Goal: Task Accomplishment & Management: Manage account settings

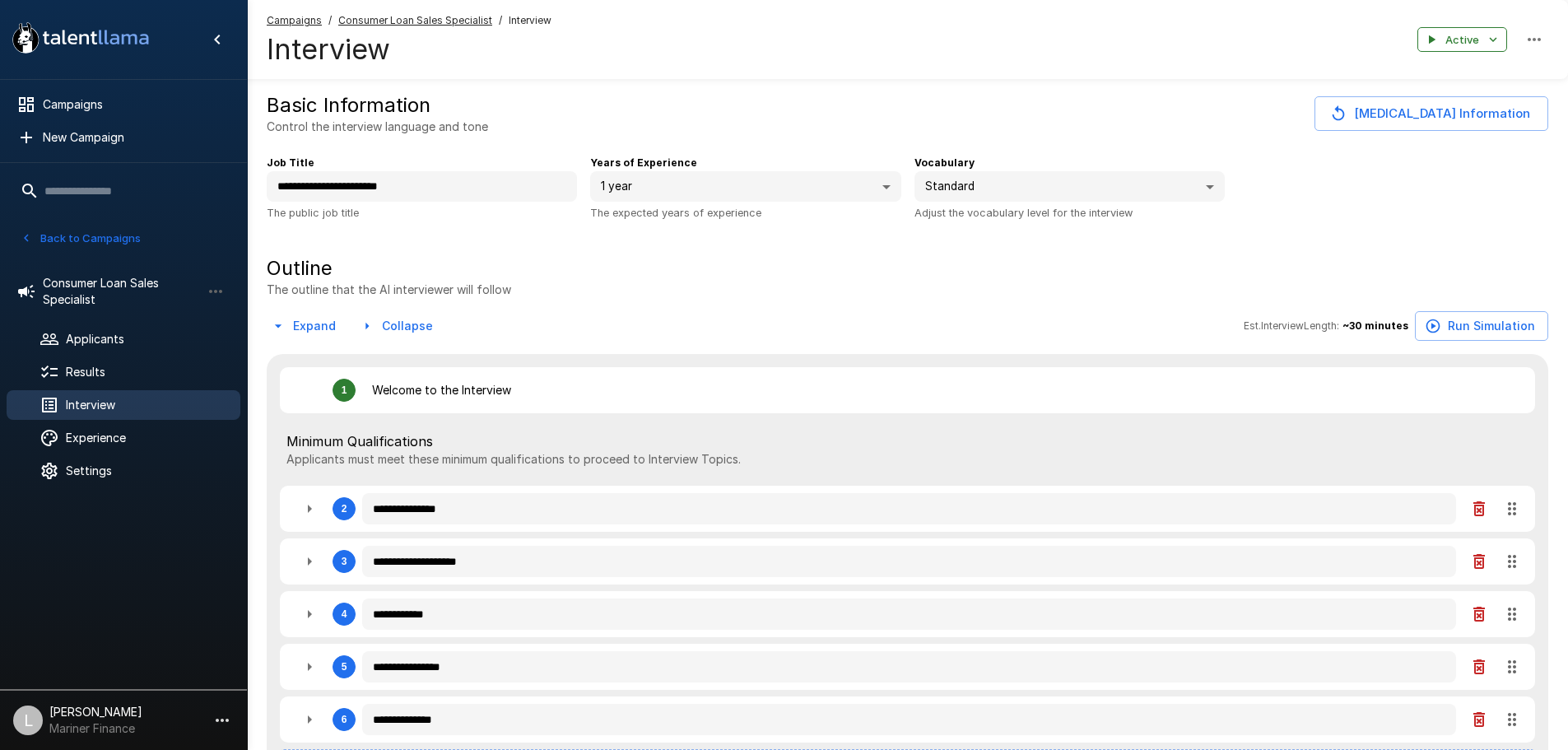
type textarea "*"
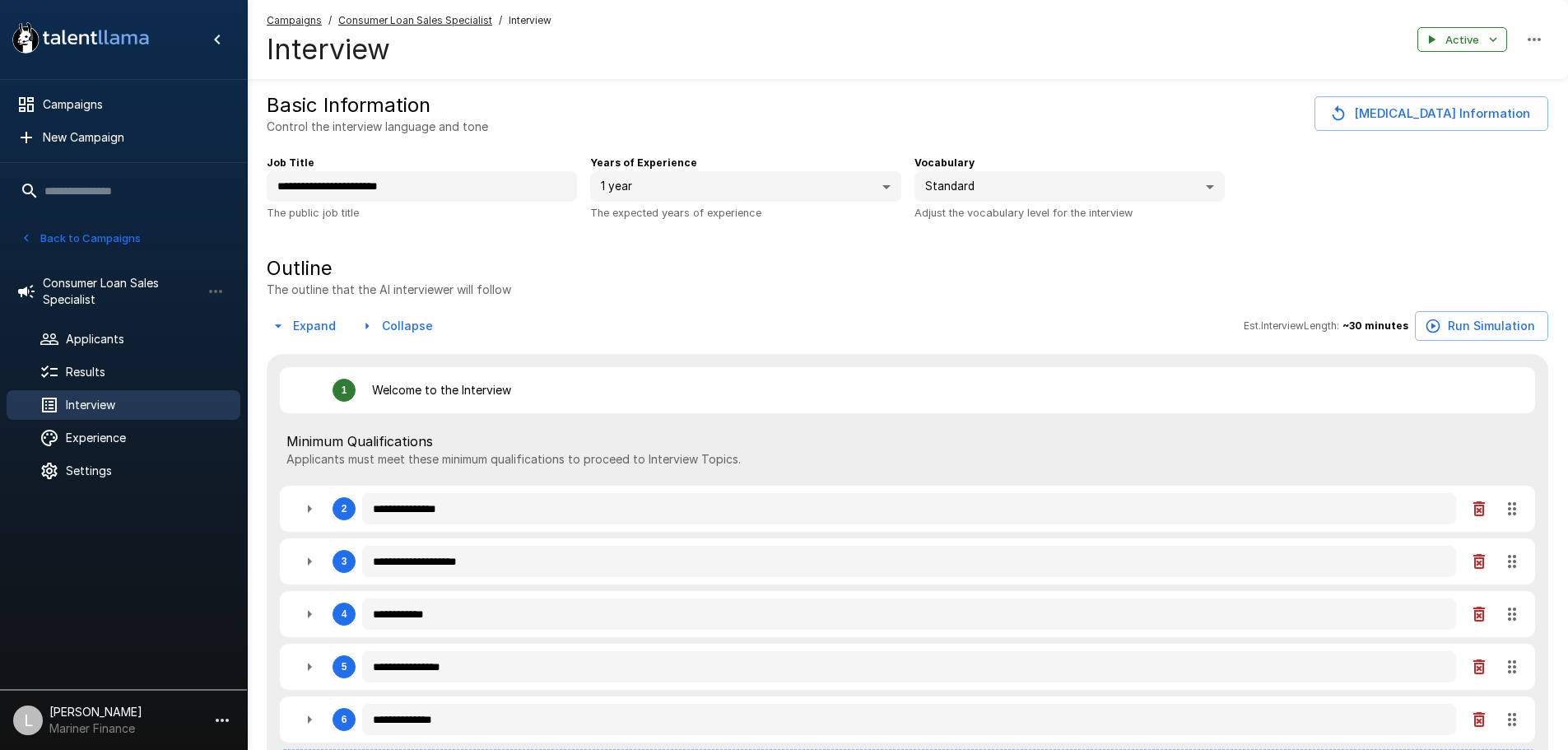
type textarea "*"
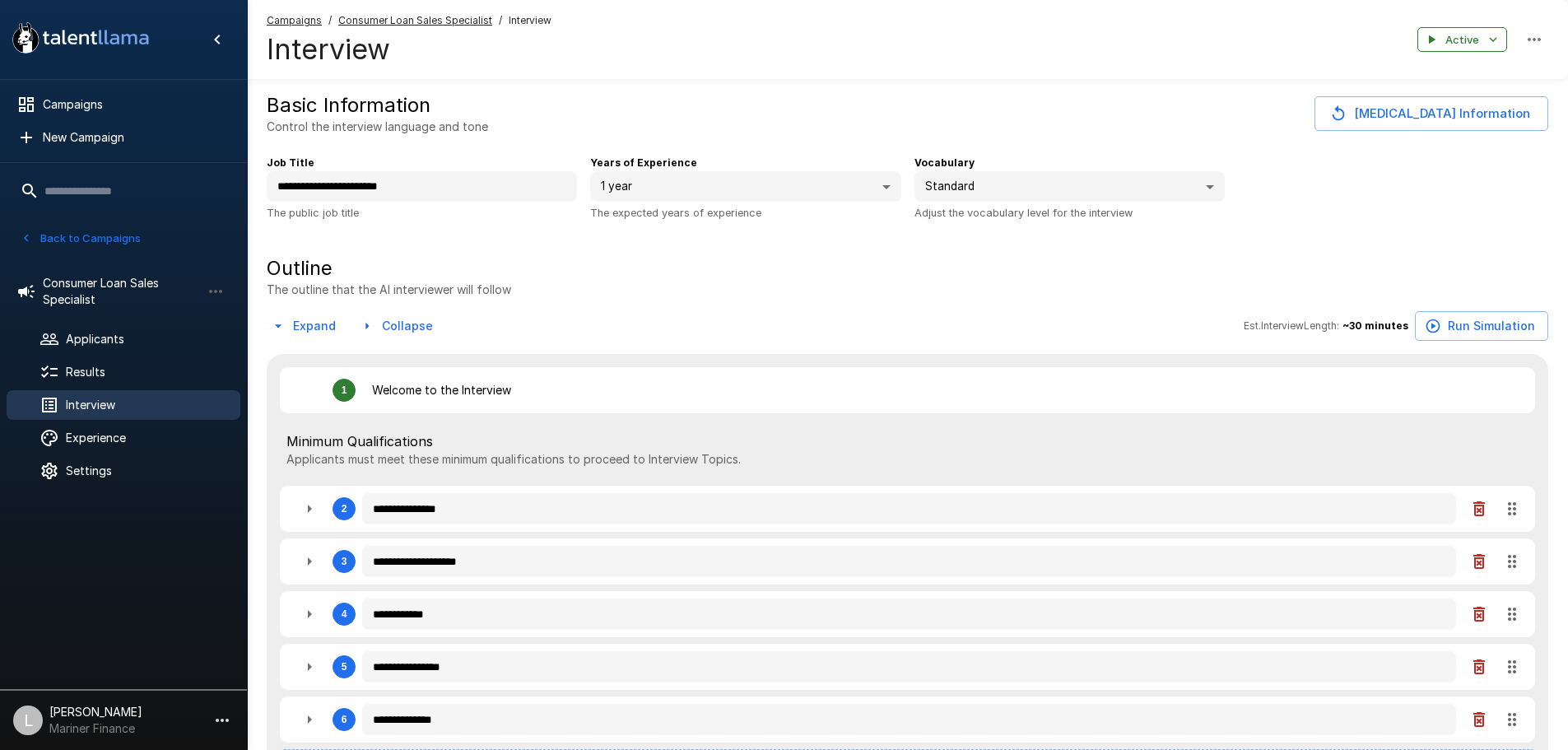
type textarea "*"
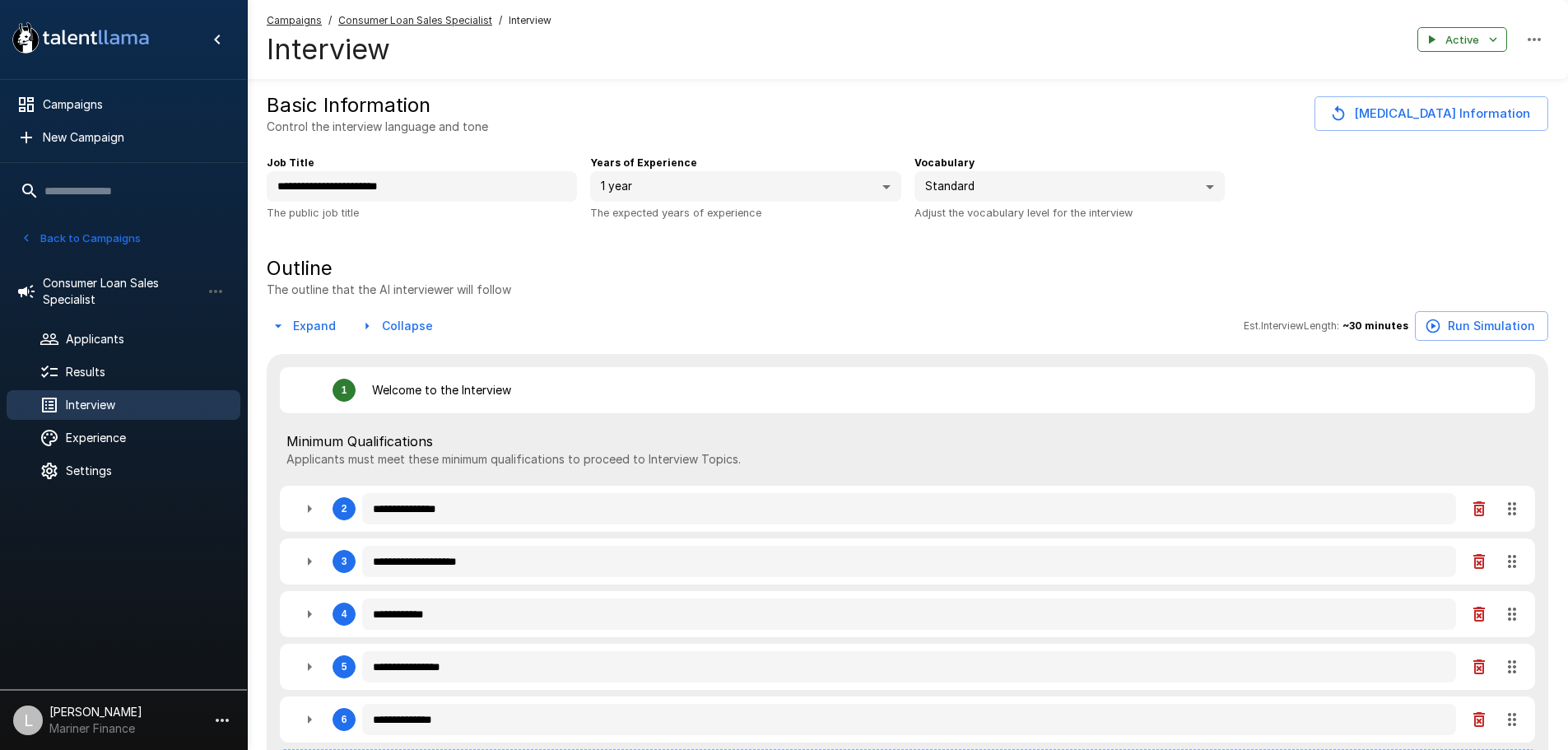
type textarea "*"
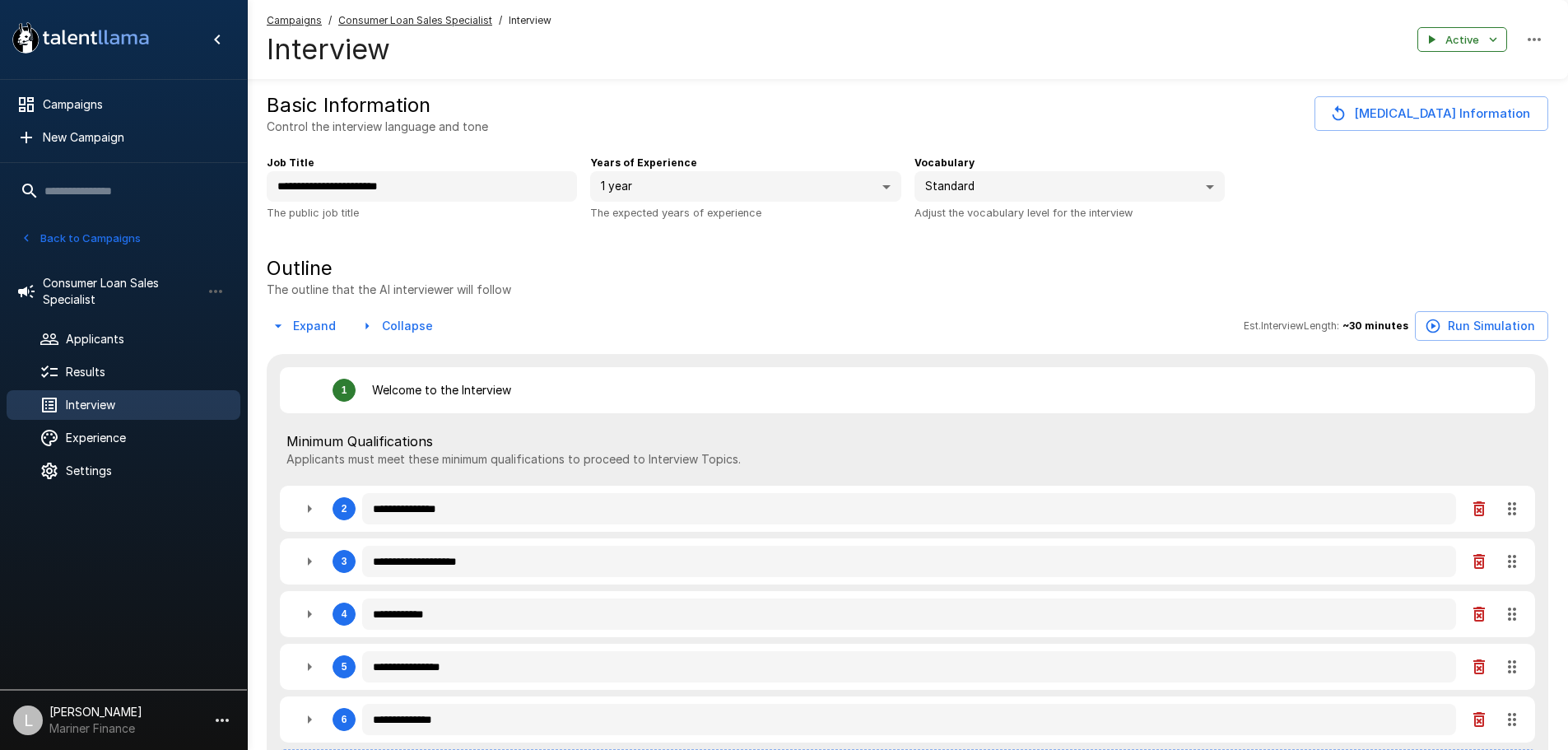
type textarea "*"
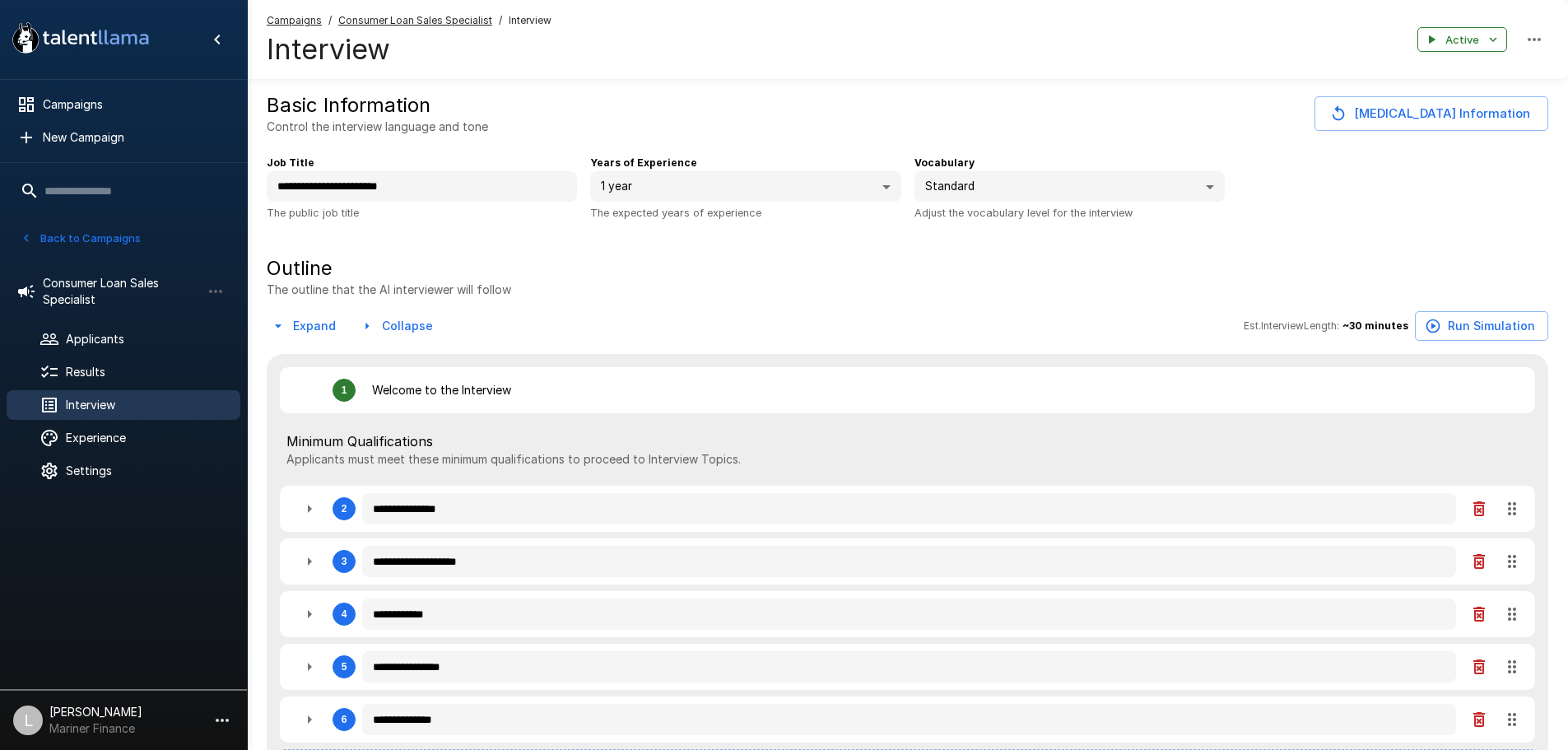
type textarea "*"
click at [136, 336] on span "Applicants" at bounding box center [146, 338] width 161 height 16
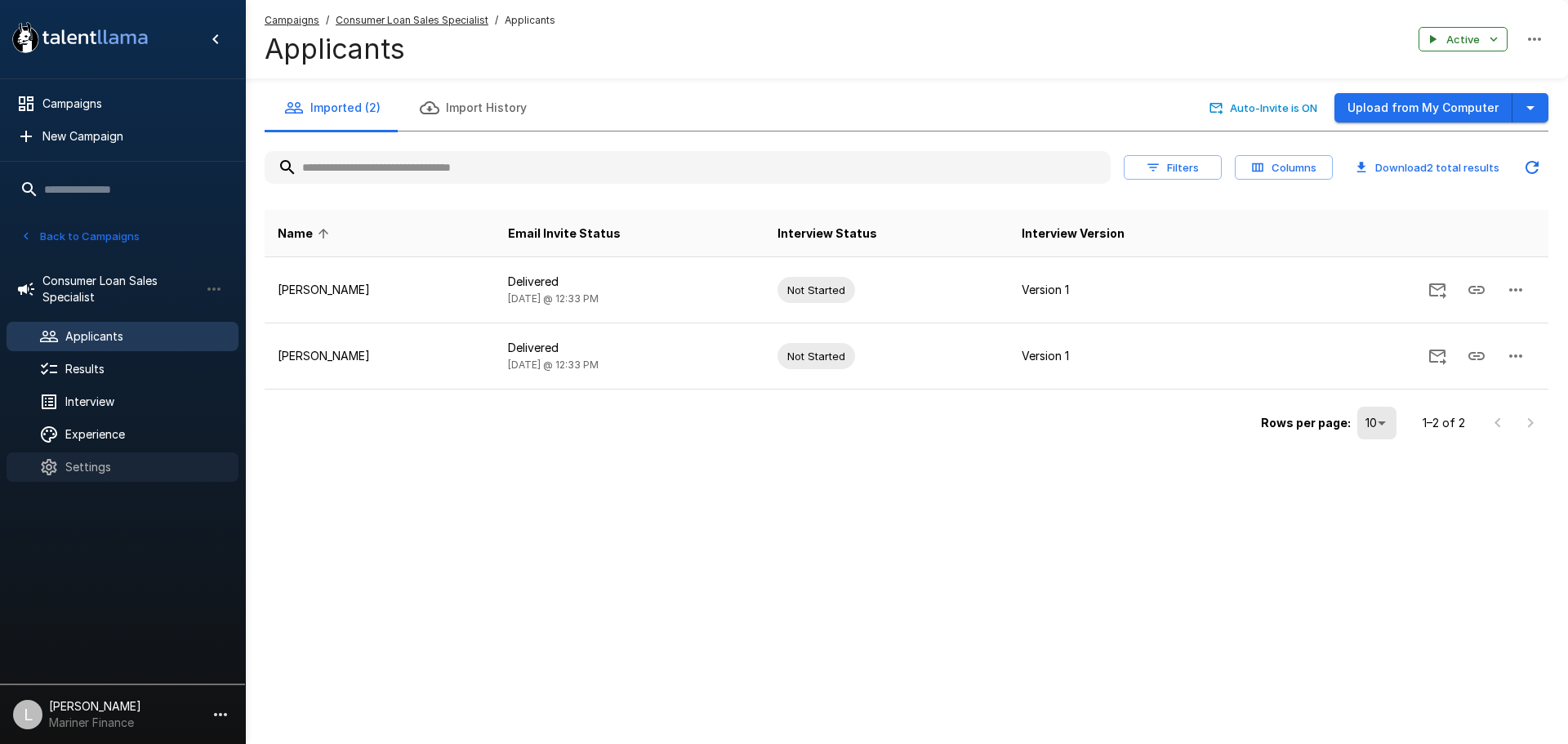
click at [107, 478] on div "Settings" at bounding box center [123, 467] width 232 height 30
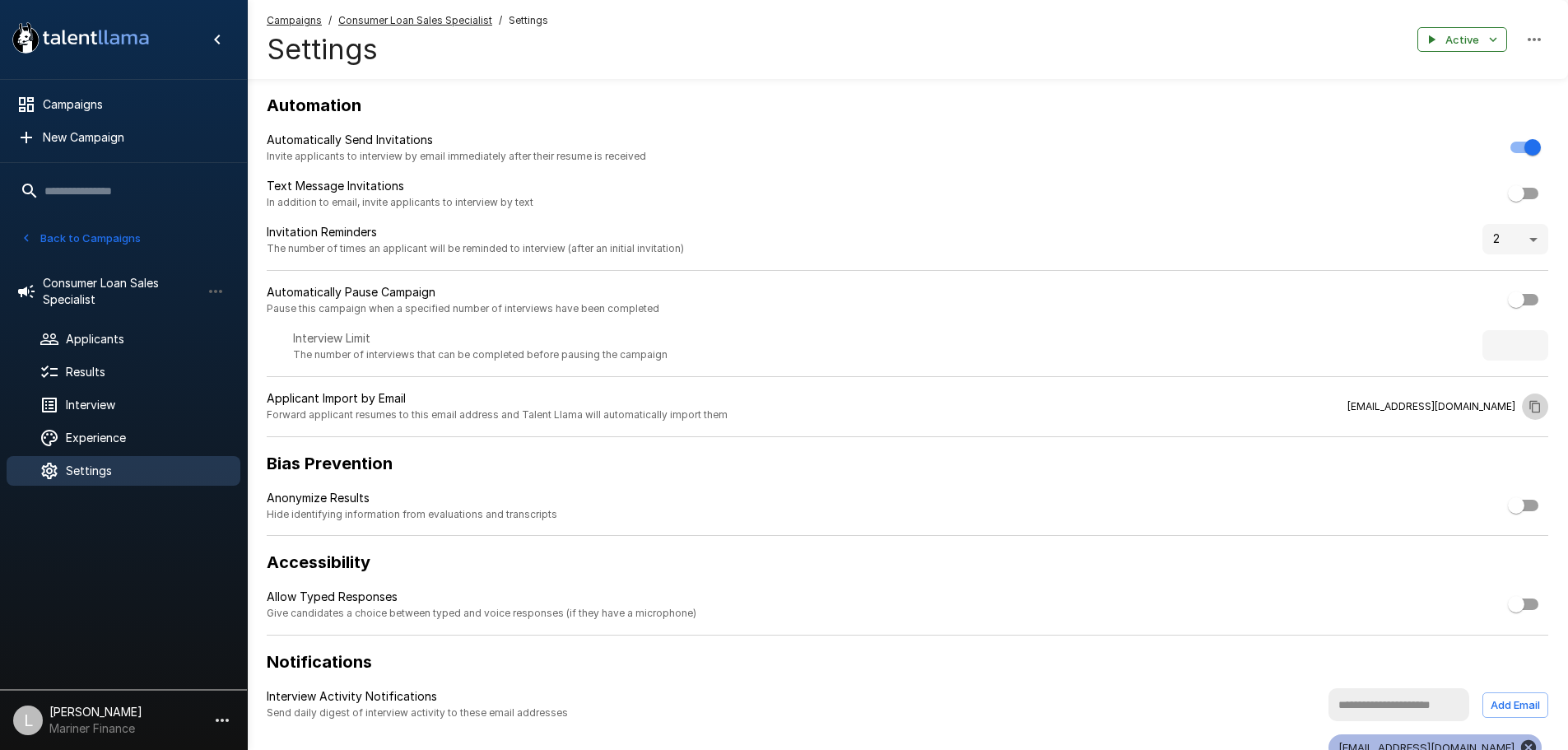
click at [1537, 409] on icon "button" at bounding box center [1534, 406] width 13 height 13
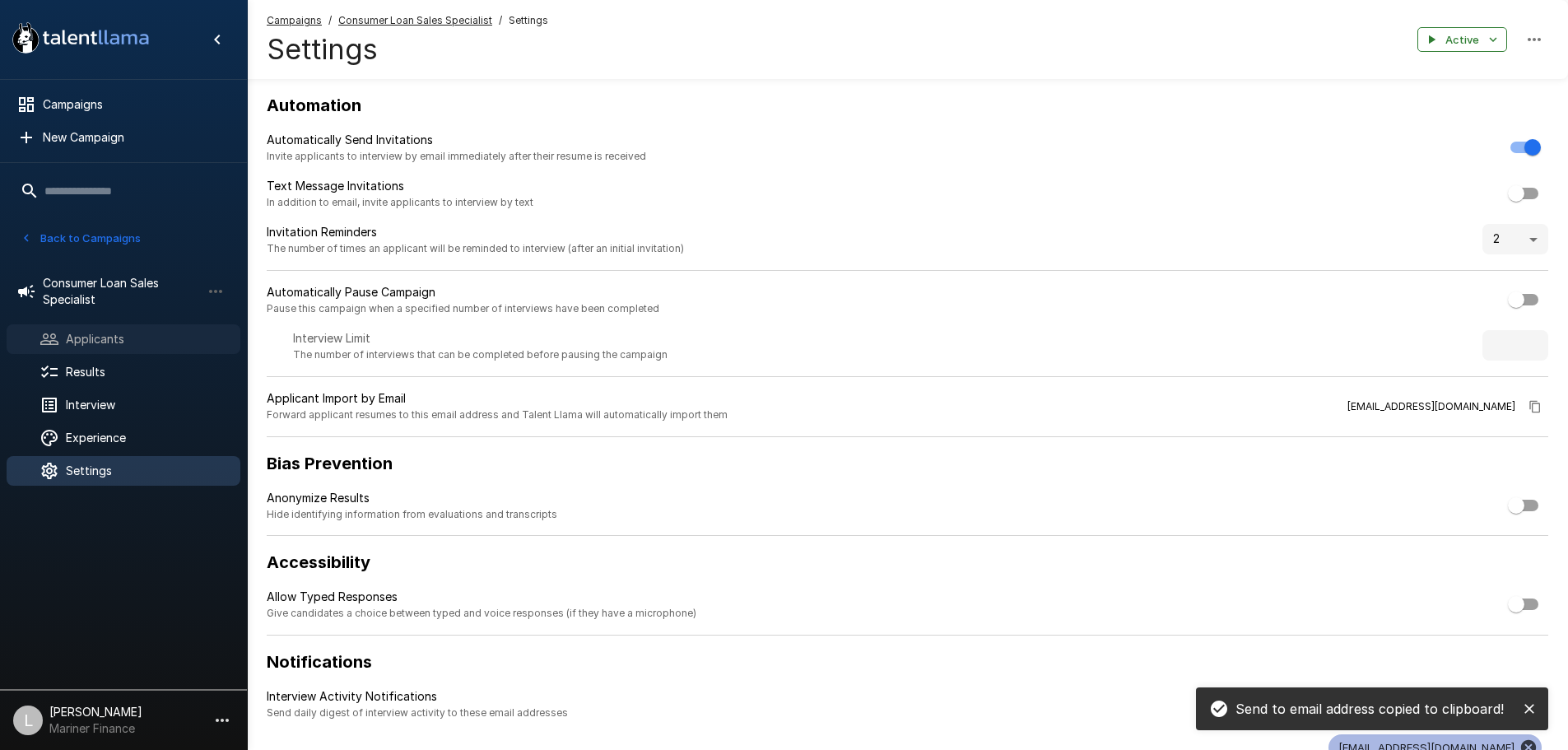
click at [90, 340] on span "Applicants" at bounding box center [146, 338] width 161 height 16
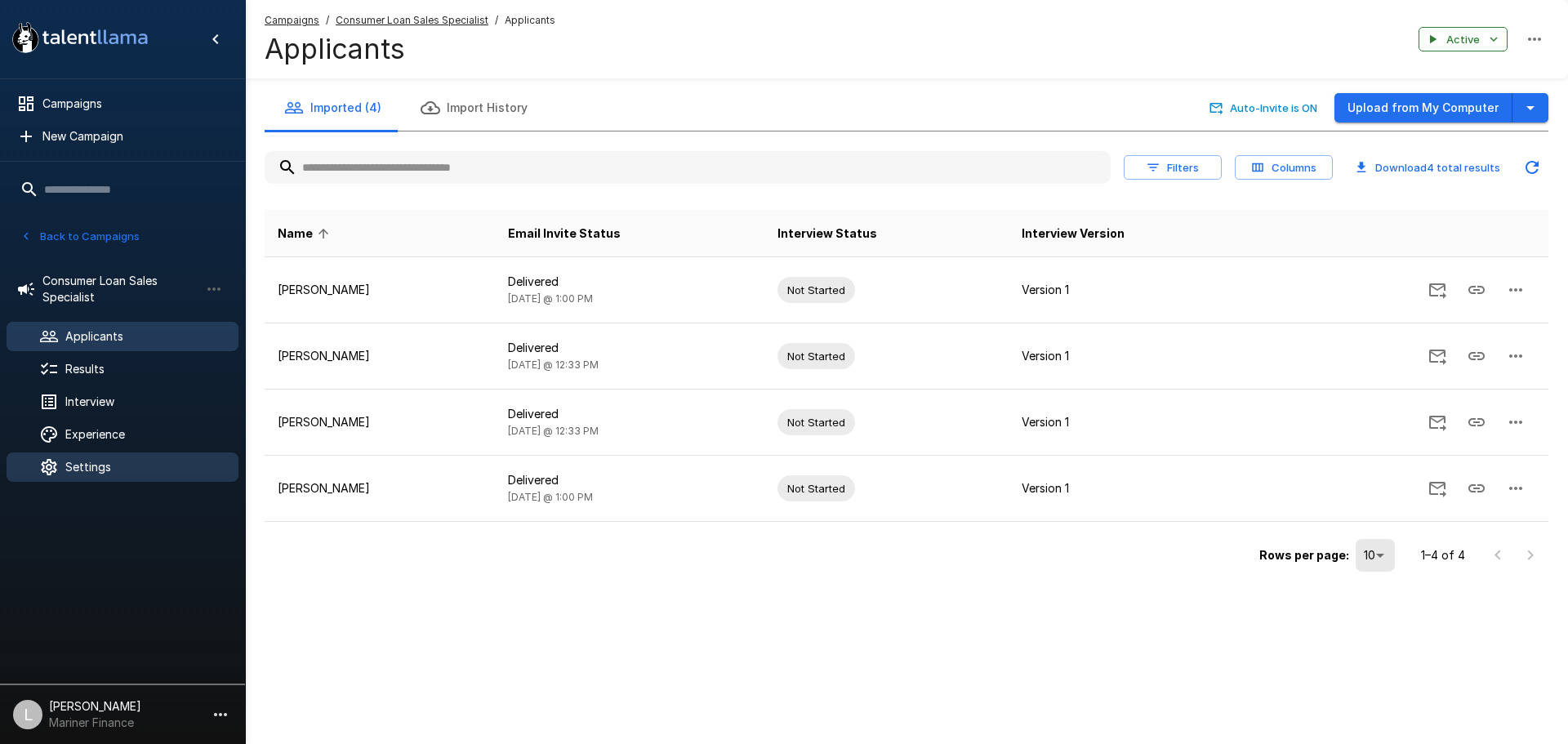
drag, startPoint x: 134, startPoint y: 470, endPoint x: 195, endPoint y: 474, distance: 61.1
click at [134, 468] on span "Settings" at bounding box center [145, 467] width 160 height 16
